Goal: Task Accomplishment & Management: Manage account settings

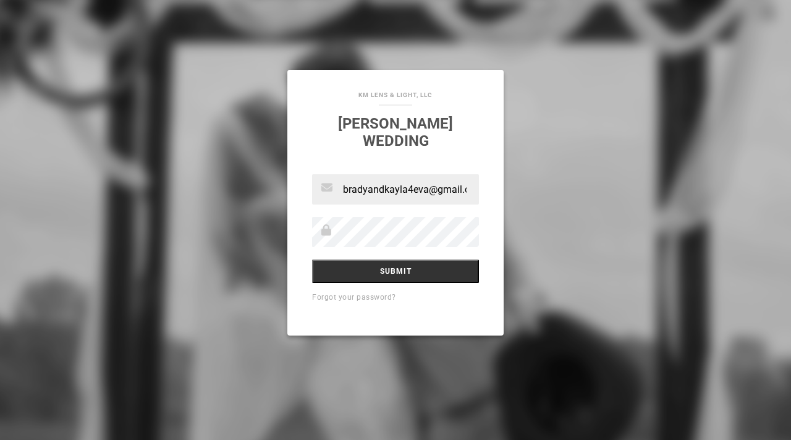
scroll to position [0, 16]
type input "[EMAIL_ADDRESS][DOMAIN_NAME]"
click at [418, 267] on input "Submit" at bounding box center [395, 270] width 167 height 23
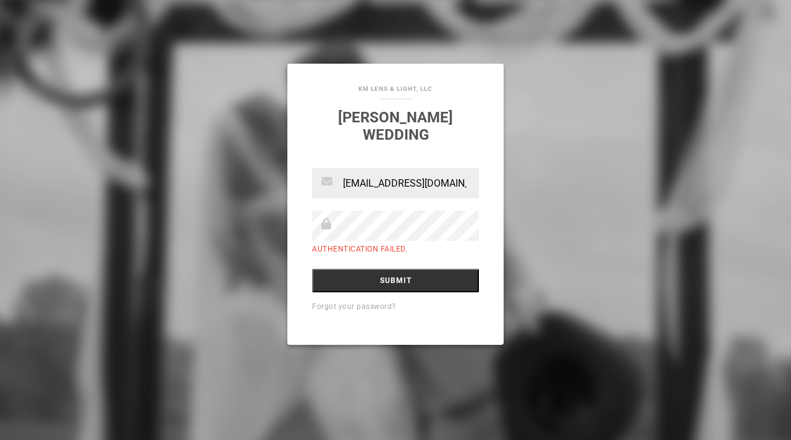
click at [312, 269] on input "Submit" at bounding box center [395, 280] width 167 height 23
click at [382, 302] on link "Forgot your password?" at bounding box center [354, 306] width 84 height 9
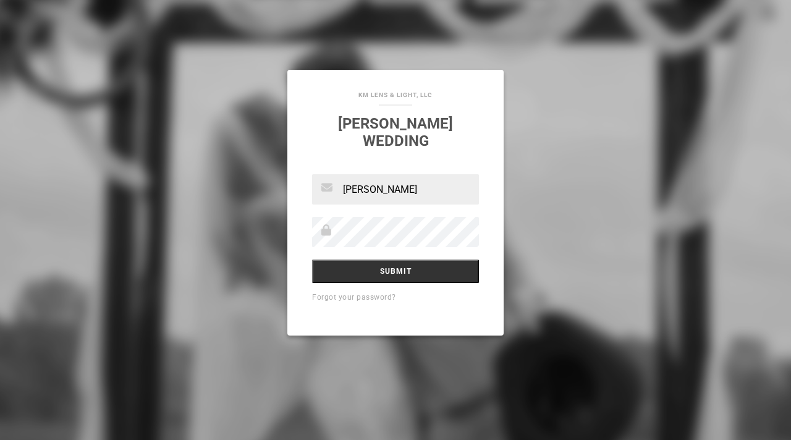
type input "[EMAIL_ADDRESS][DOMAIN_NAME]"
click at [452, 259] on input "Submit" at bounding box center [395, 270] width 167 height 23
